Goal: Task Accomplishment & Management: Complete application form

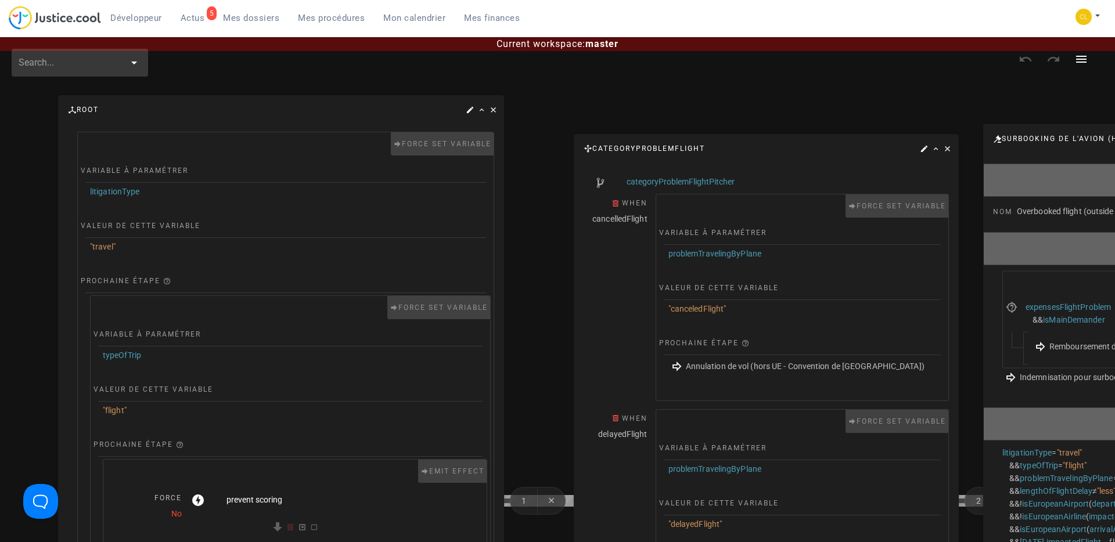
scroll to position [116, 116]
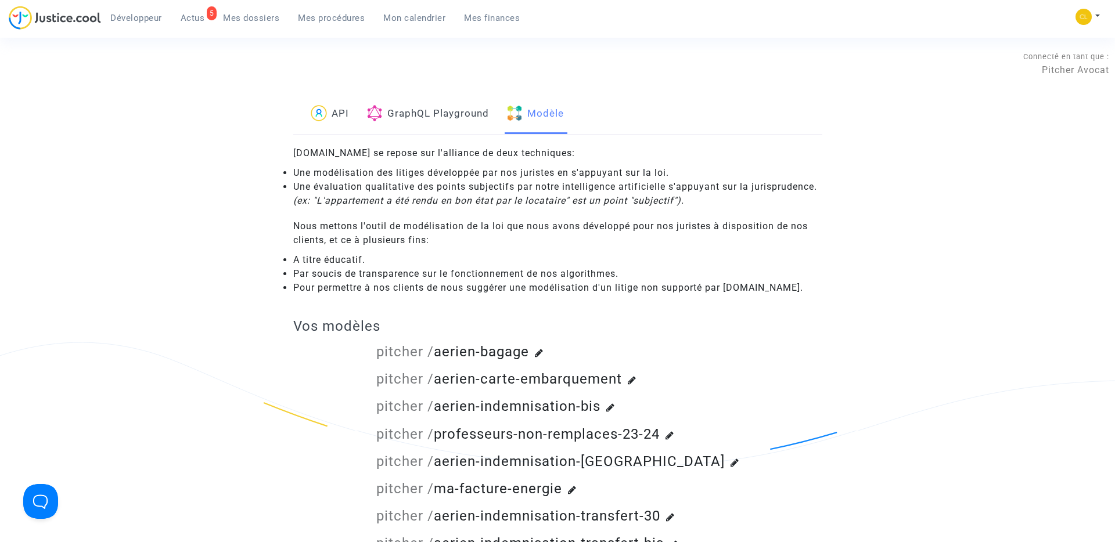
click at [331, 17] on span "Mes procédures" at bounding box center [331, 18] width 67 height 10
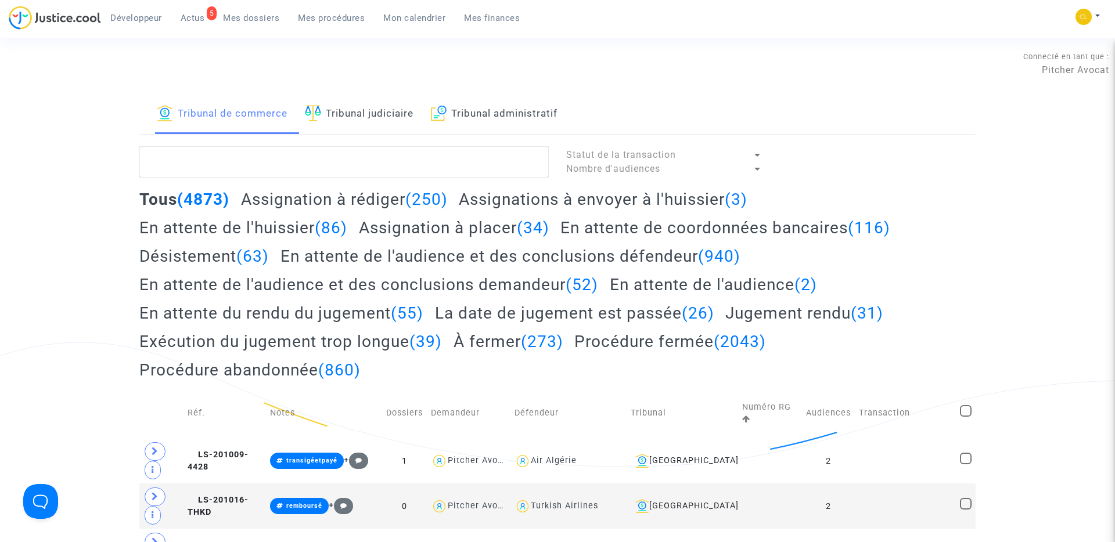
click at [283, 190] on h2 "Assignation à rédiger (250)" at bounding box center [344, 199] width 207 height 20
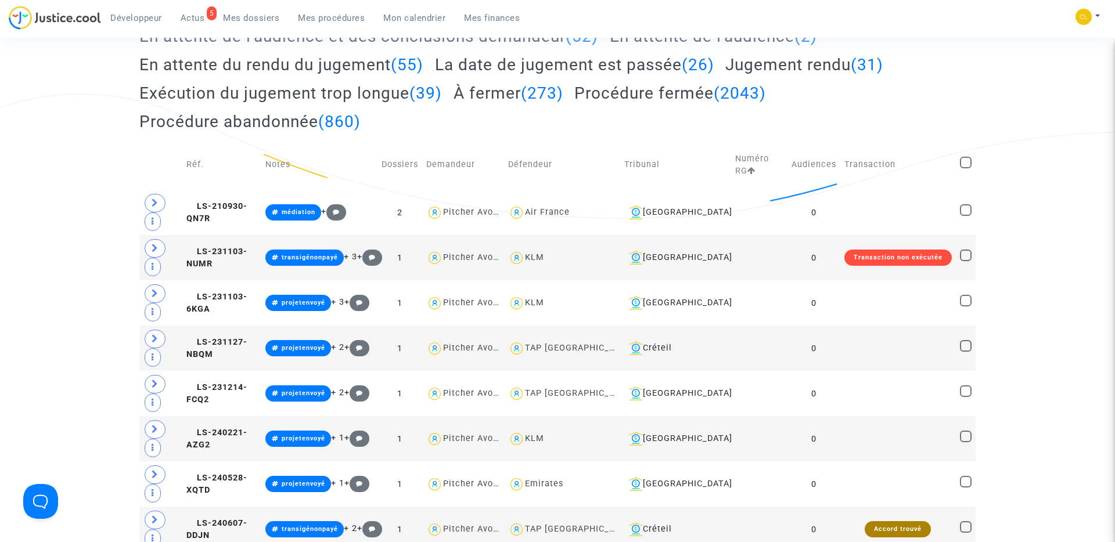
scroll to position [318, 0]
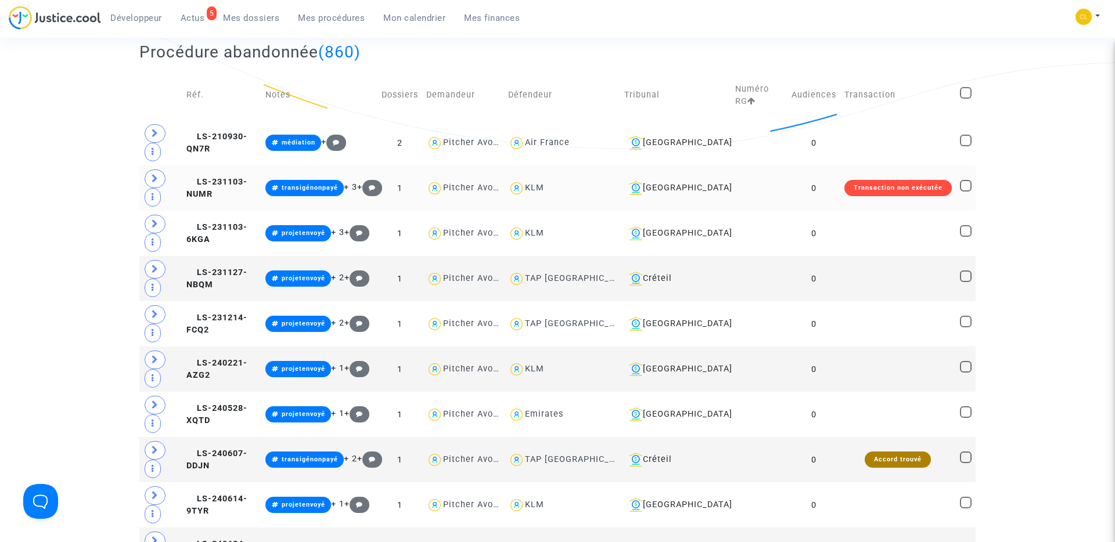
click at [221, 175] on td "LS-231103-NUMR" at bounding box center [221, 187] width 79 height 45
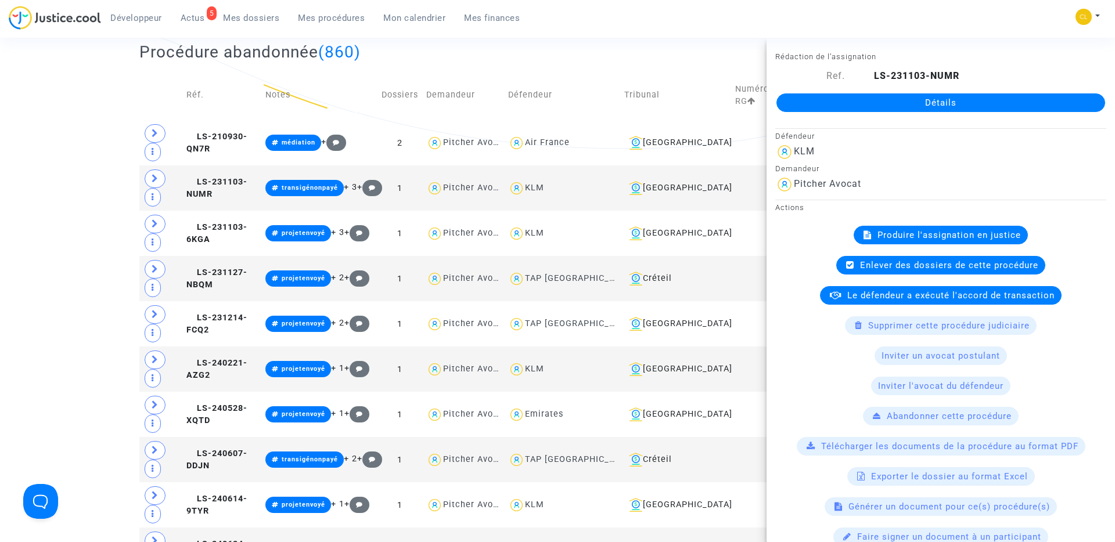
click at [945, 234] on span "Produire l'assignation en justice" at bounding box center [948, 235] width 143 height 10
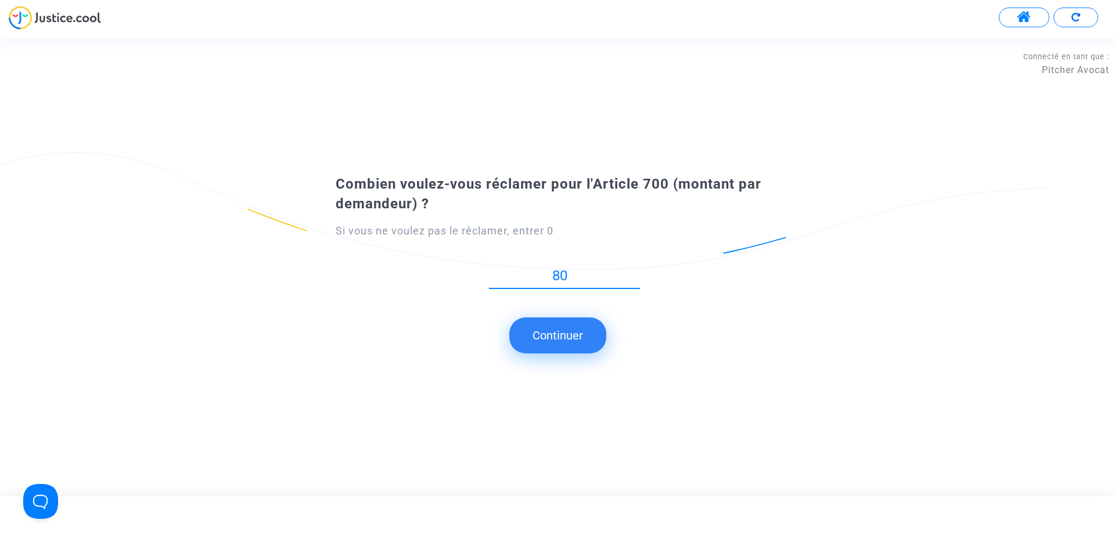
type input "80"
click at [538, 336] on button "Continuer" at bounding box center [557, 336] width 97 height 36
